Goal: Use online tool/utility: Use online tool/utility

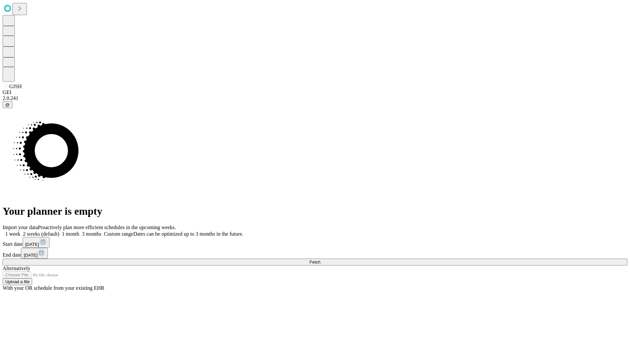
click at [320, 260] on span "Fetch" at bounding box center [314, 262] width 11 height 5
